Goal: Task Accomplishment & Management: Use online tool/utility

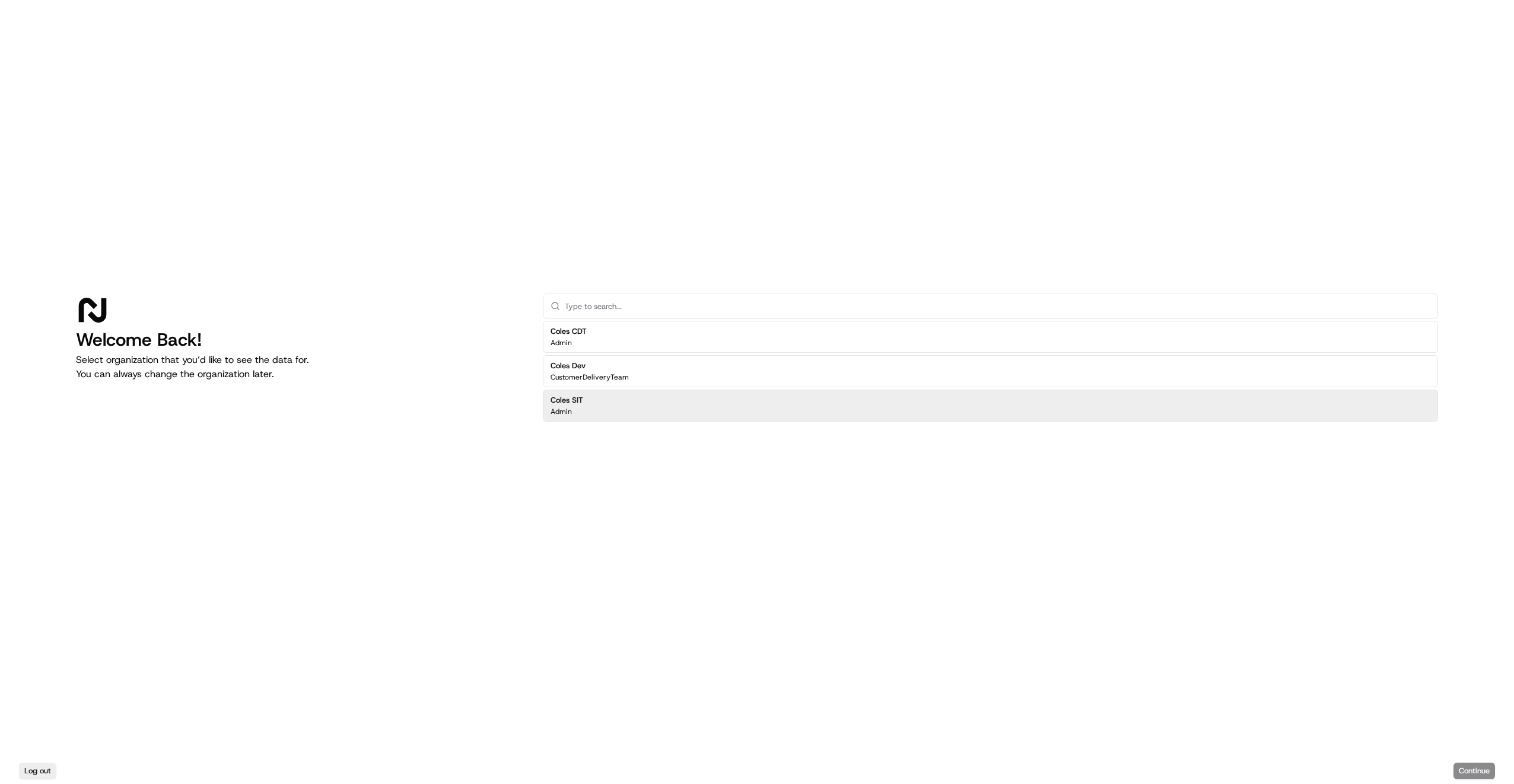
click at [768, 406] on div "Coles SIT Admin" at bounding box center [990, 405] width 895 height 32
click at [1471, 767] on button "Continue" at bounding box center [1474, 771] width 42 height 17
